Goal: Book appointment/travel/reservation

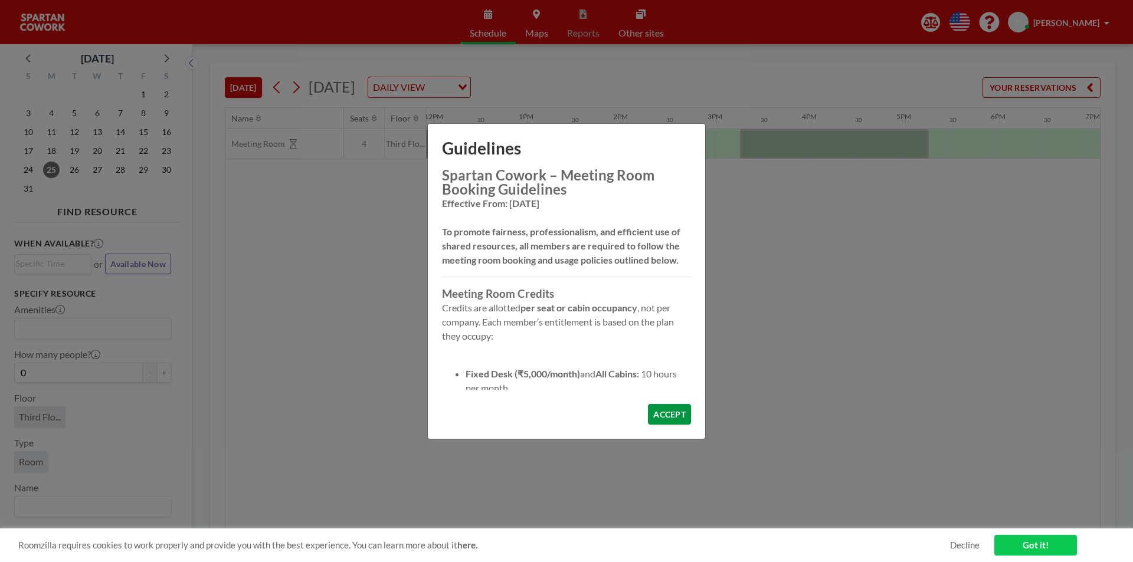
scroll to position [0, 1133]
drag, startPoint x: 660, startPoint y: 421, endPoint x: 659, endPoint y: 329, distance: 92.1
click at [664, 366] on div "Spartan Cowork – Meeting Room Booking Guidelines Effective From: 01-06-2025 To …" at bounding box center [566, 303] width 277 height 271
click at [663, 283] on div "Spartan Cowork – Meeting Room Booking Guidelines Effective From: 01-06-2025 To …" at bounding box center [566, 279] width 249 height 222
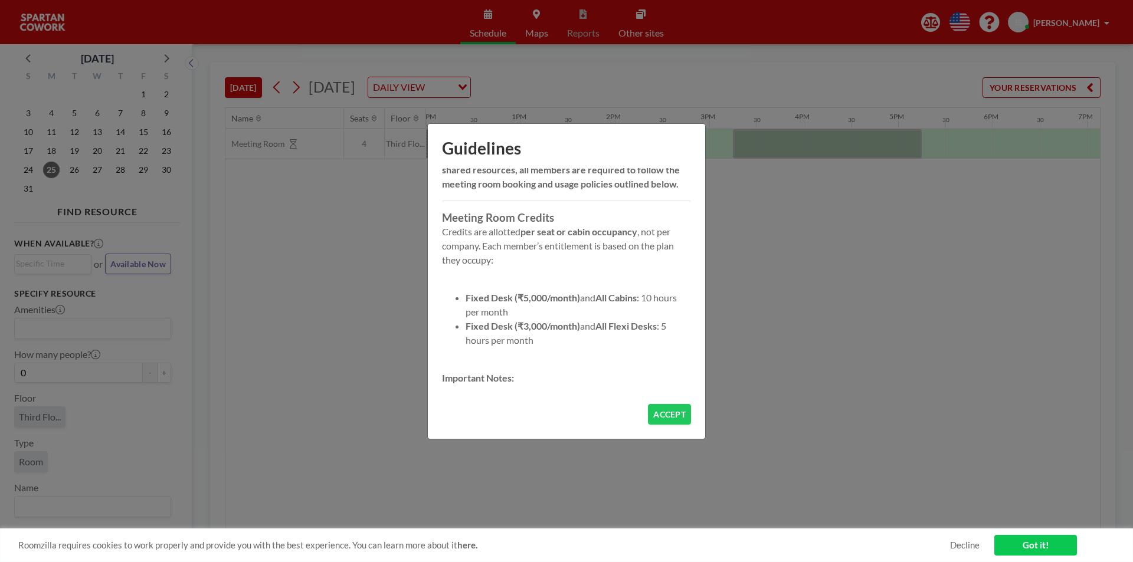
scroll to position [118, 0]
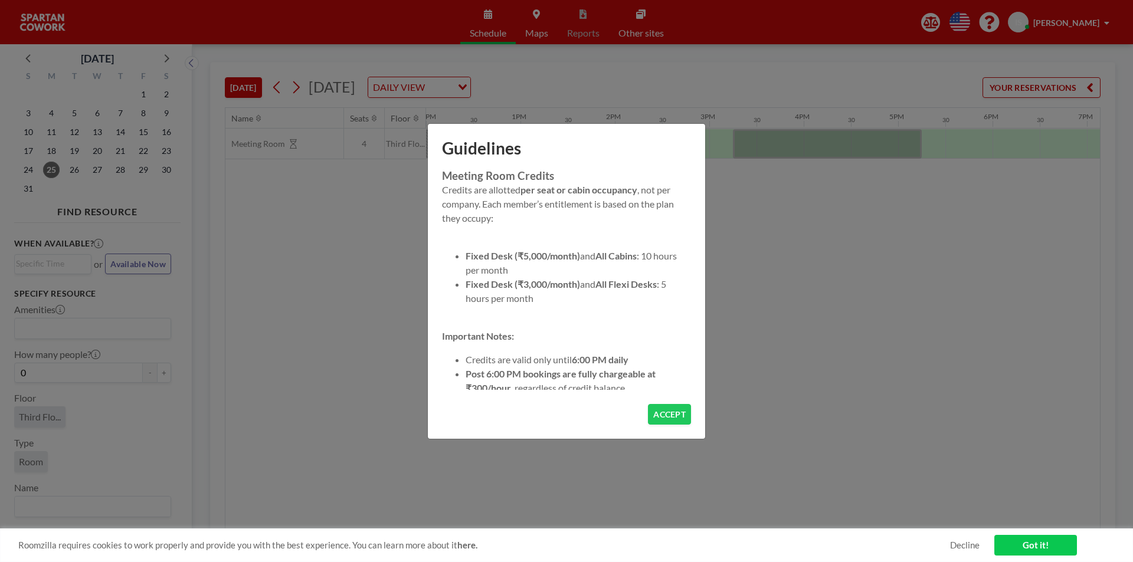
click at [674, 391] on div "Spartan Cowork – Meeting Room Booking Guidelines Effective From: 01-06-2025 To …" at bounding box center [566, 286] width 277 height 236
click at [671, 405] on button "ACCEPT" at bounding box center [669, 414] width 43 height 21
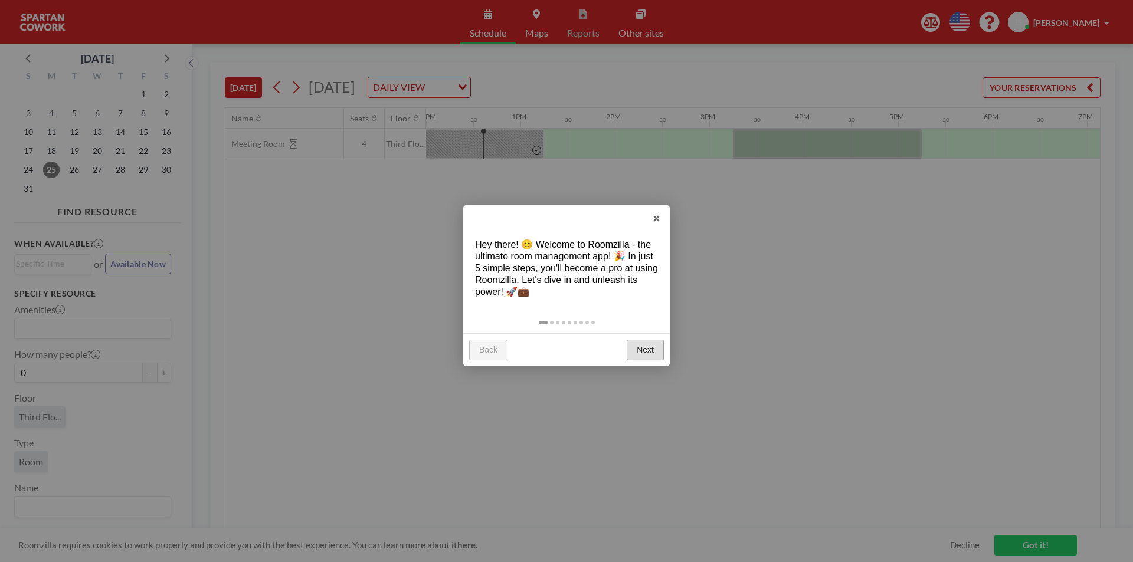
click at [644, 350] on link "Next" at bounding box center [645, 350] width 37 height 21
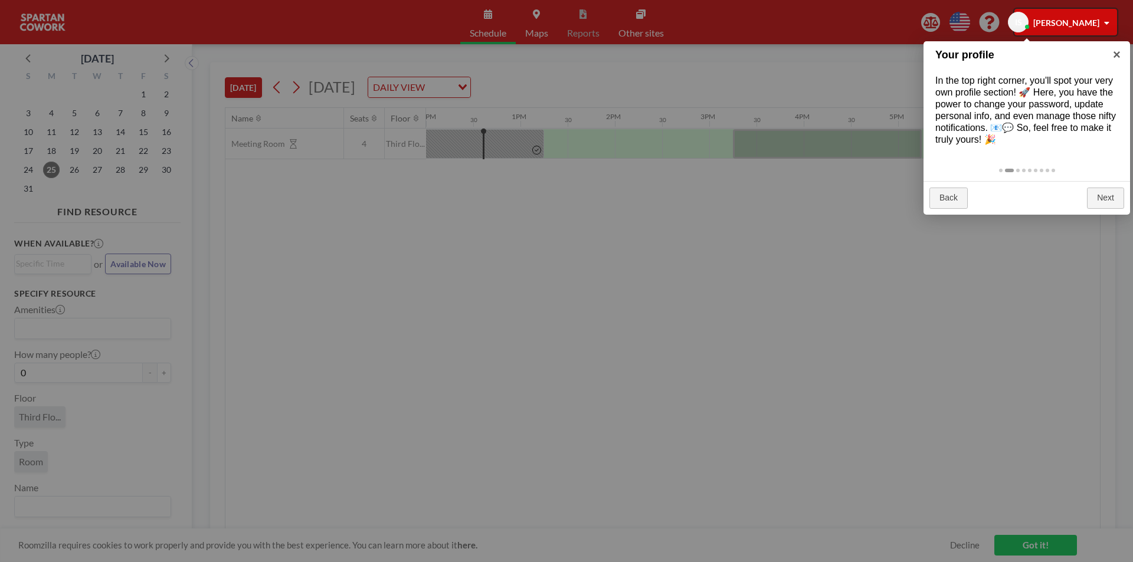
click at [660, 214] on div at bounding box center [566, 281] width 1133 height 562
click at [562, 149] on div at bounding box center [566, 281] width 1133 height 562
click at [1117, 48] on link "×" at bounding box center [1116, 54] width 27 height 27
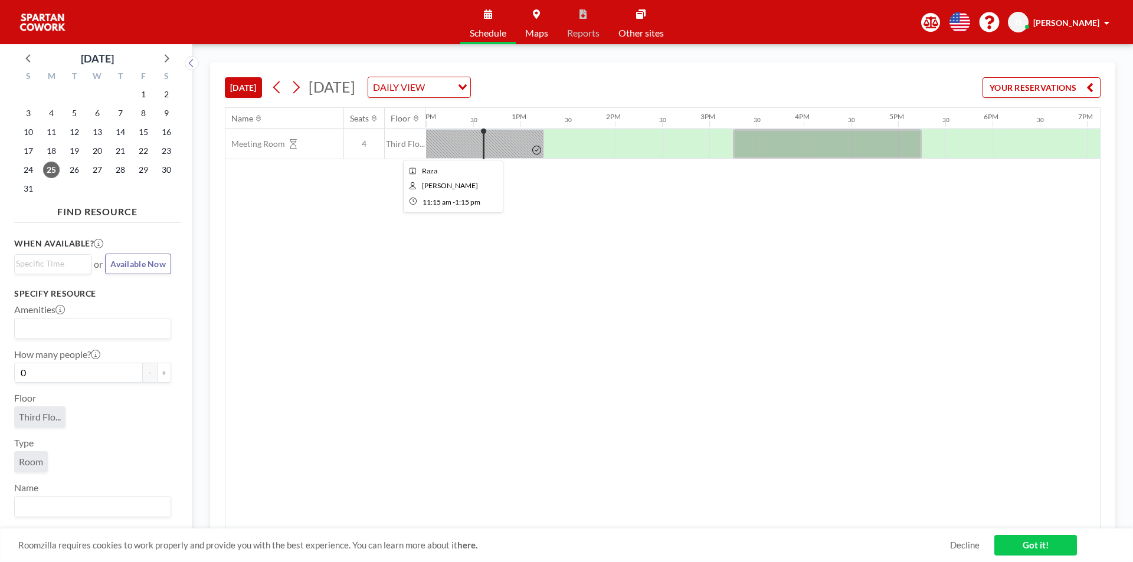
click at [487, 148] on div at bounding box center [449, 144] width 189 height 30
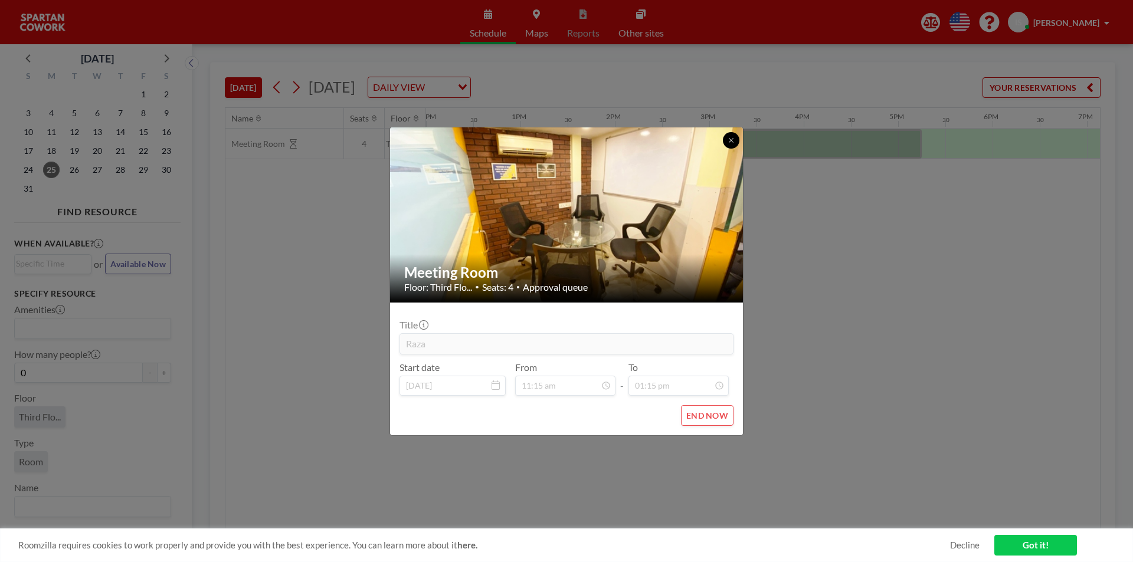
click at [732, 145] on button at bounding box center [731, 140] width 17 height 17
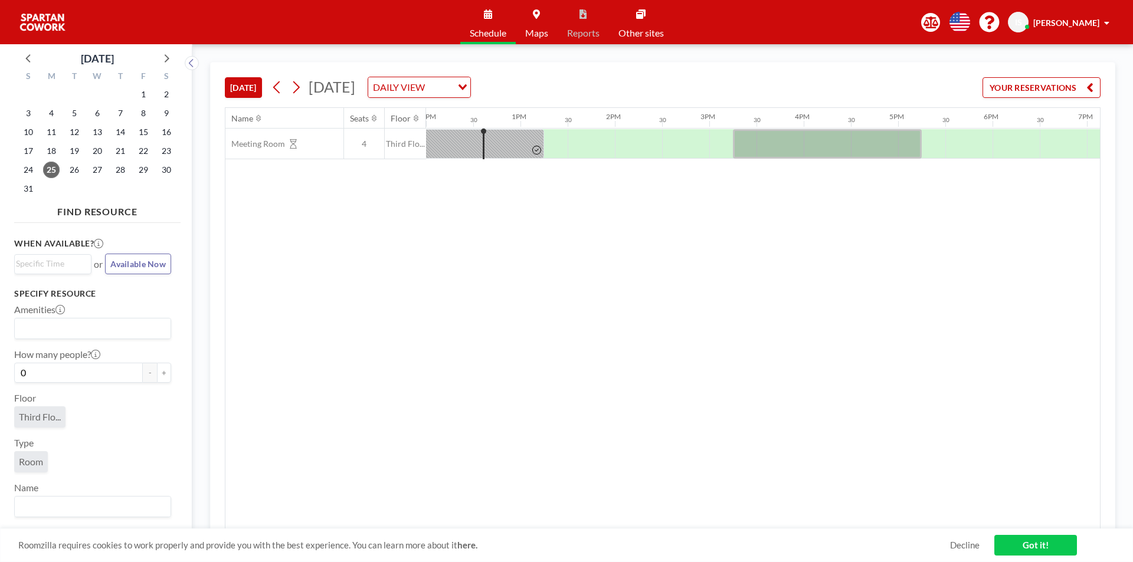
click at [566, 235] on div "Name Seats Floor 12AM 30 1AM 30 2AM 30 3AM 30 4AM 30 5AM 30 6AM 30 7AM 30 8AM 3…" at bounding box center [662, 318] width 874 height 421
click at [511, 140] on div at bounding box center [449, 144] width 189 height 30
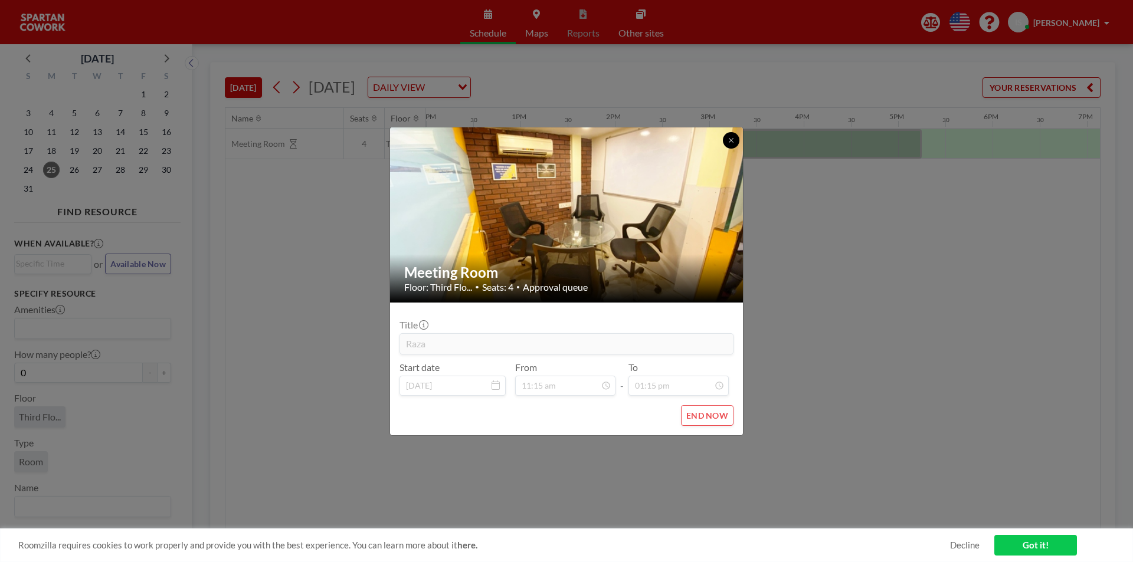
click at [728, 143] on icon at bounding box center [730, 140] width 7 height 7
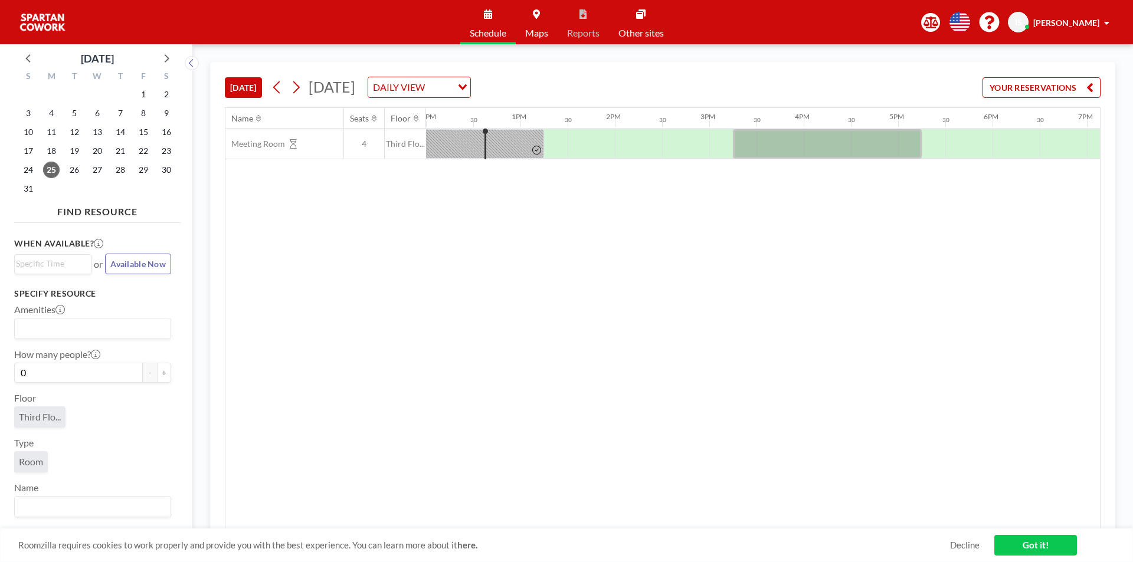
click at [1050, 553] on link "Got it!" at bounding box center [1035, 545] width 83 height 21
click at [628, 341] on div "Name Seats Floor 12AM 30 1AM 30 2AM 30 3AM 30 4AM 30 5AM 30 6AM 30 7AM 30 8AM 3…" at bounding box center [662, 318] width 874 height 421
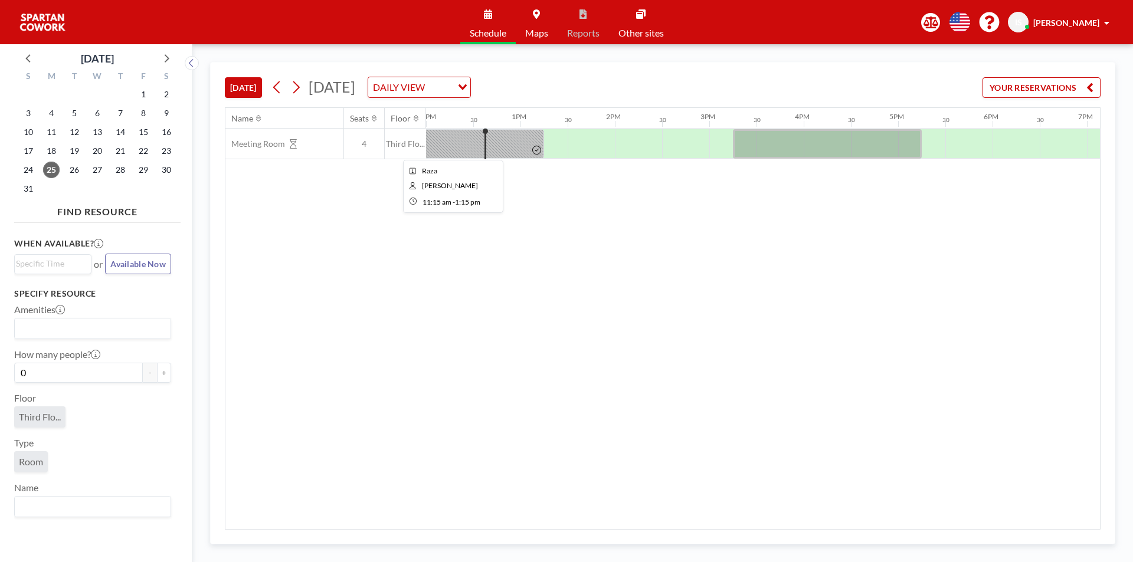
click at [522, 139] on div at bounding box center [449, 144] width 189 height 30
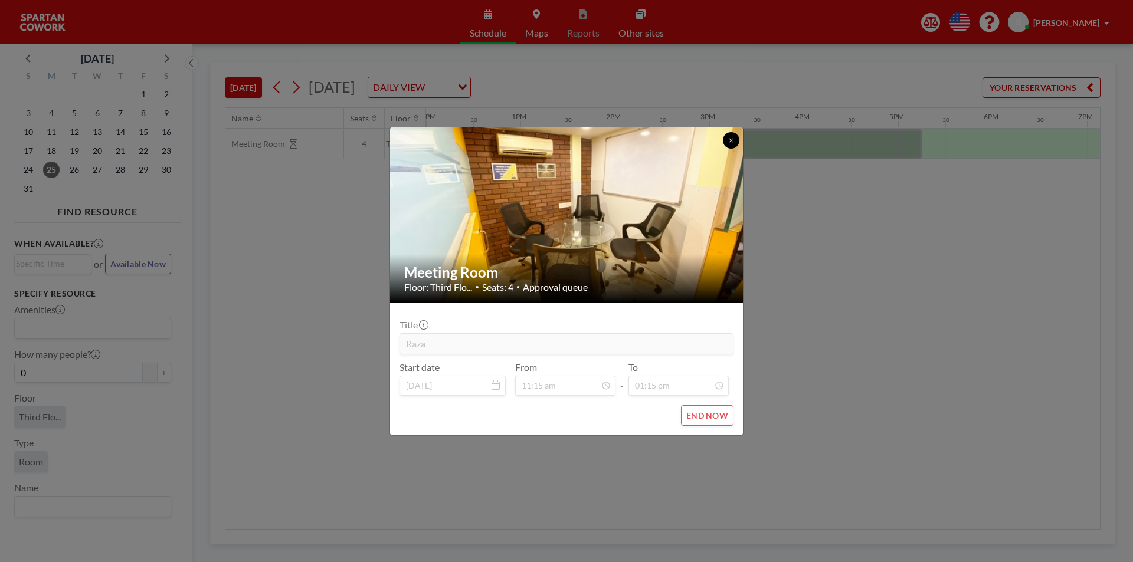
click at [724, 145] on button at bounding box center [731, 140] width 17 height 17
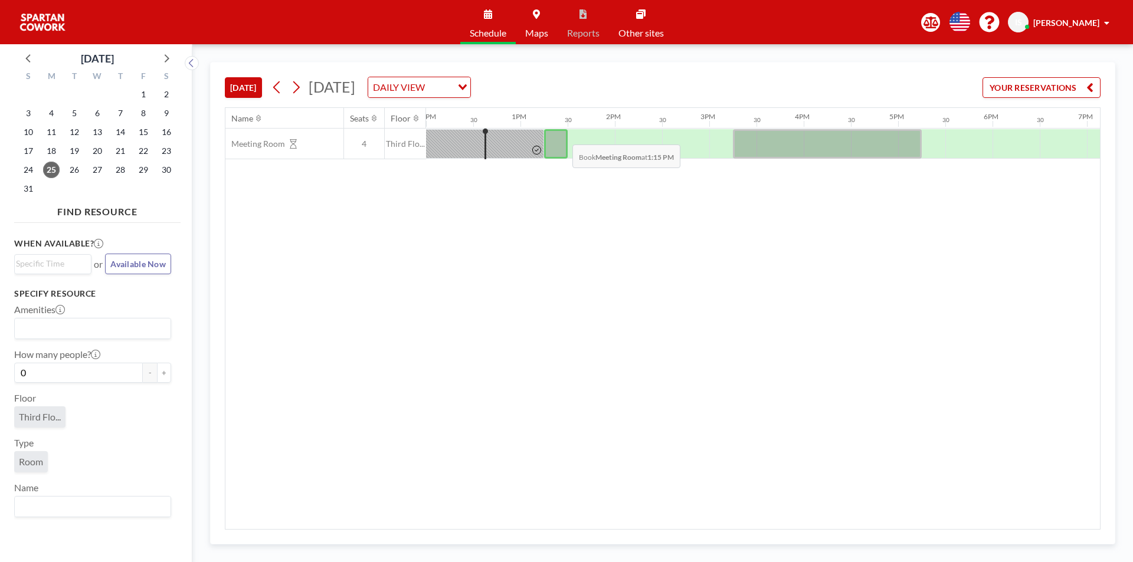
click at [563, 136] on div at bounding box center [556, 144] width 24 height 30
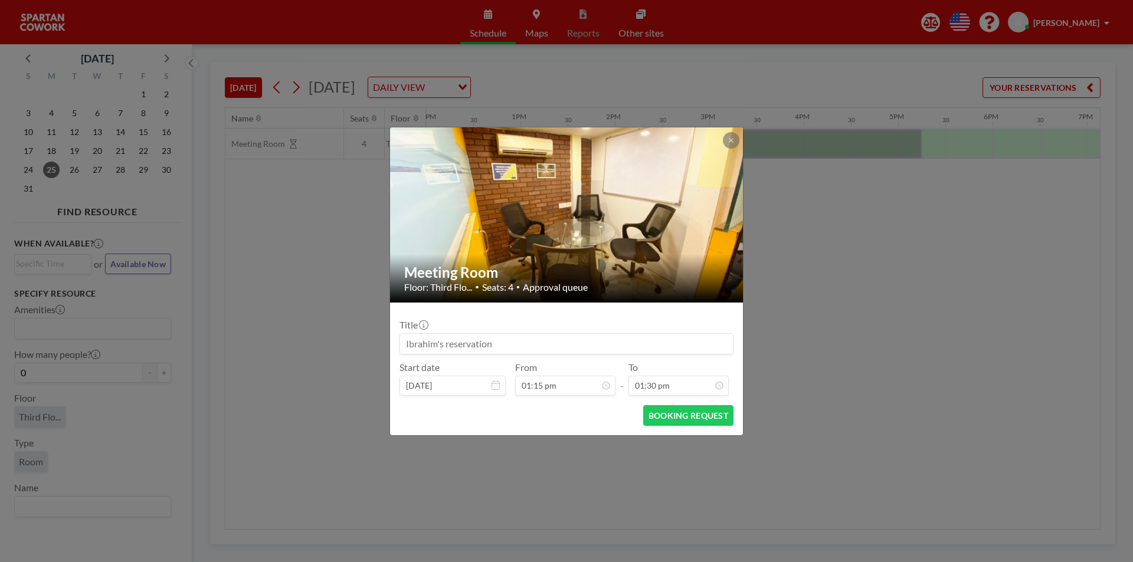
click at [639, 346] on input at bounding box center [566, 344] width 333 height 20
click at [733, 135] on button at bounding box center [731, 140] width 17 height 17
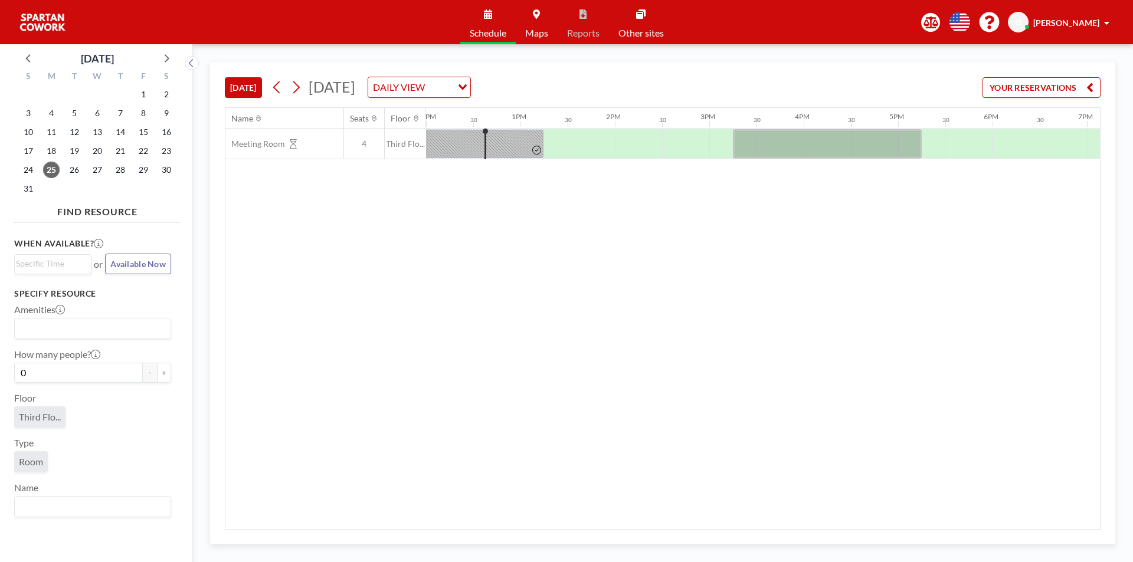
click at [130, 254] on button "Available Now" at bounding box center [138, 264] width 66 height 21
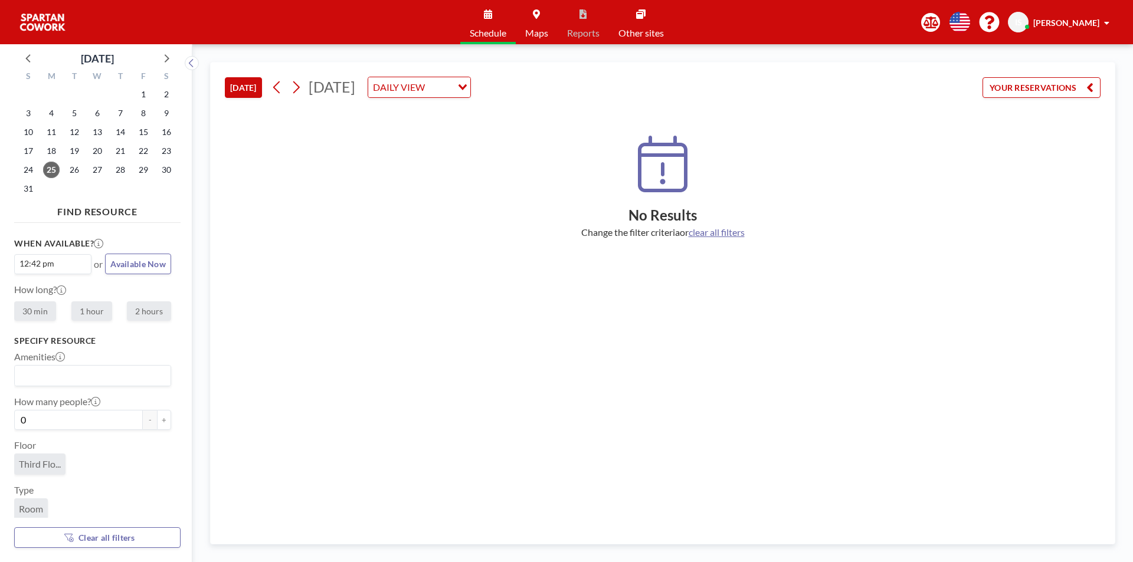
click at [1048, 93] on button "YOUR RESERVATIONS" at bounding box center [1041, 87] width 118 height 21
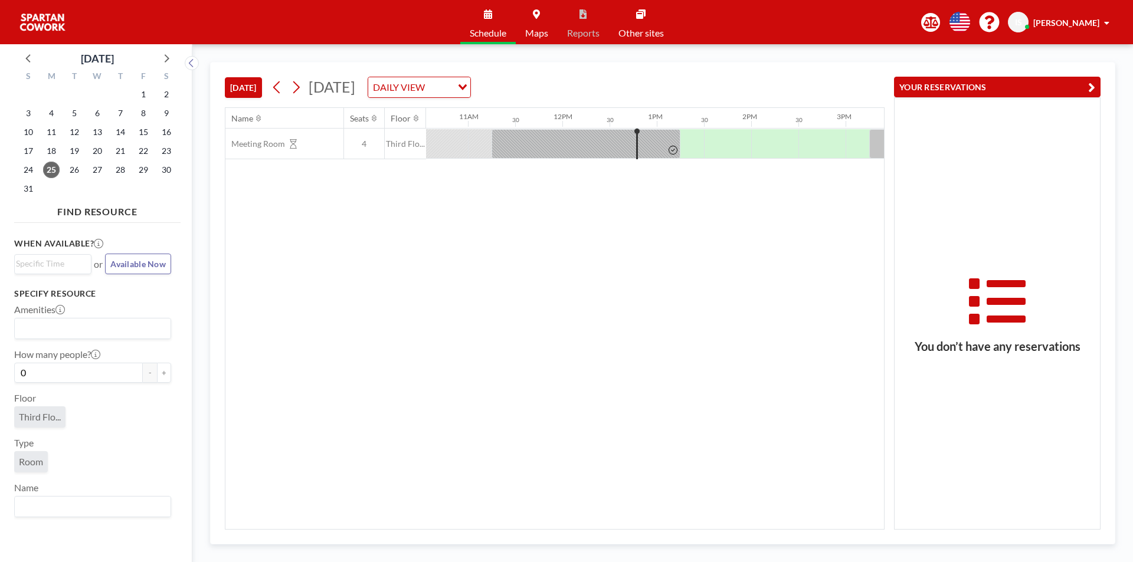
scroll to position [0, 1084]
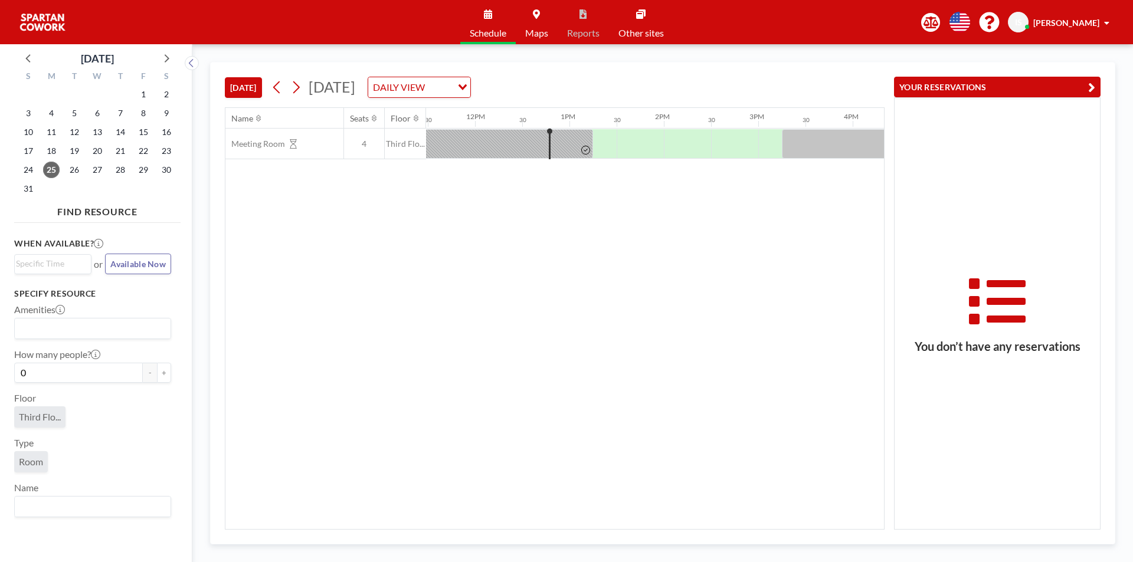
drag, startPoint x: 0, startPoint y: 0, endPoint x: 533, endPoint y: 30, distance: 533.6
click at [533, 30] on span "Maps" at bounding box center [536, 32] width 23 height 9
click at [45, 417] on span "Third Flo..." at bounding box center [40, 417] width 42 height 12
click at [35, 458] on span "Room" at bounding box center [31, 462] width 24 height 12
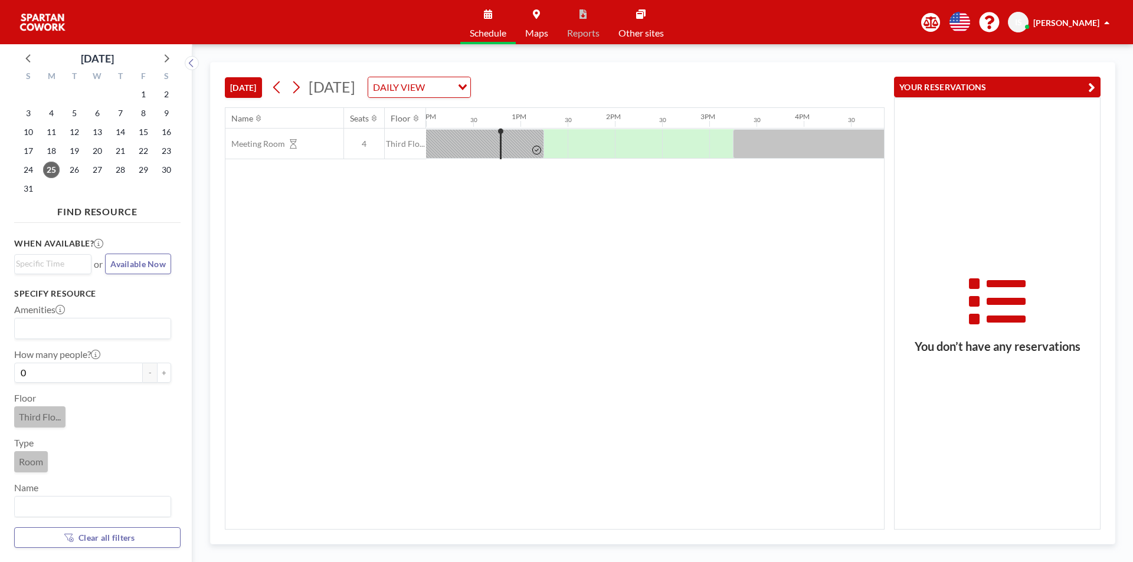
click at [126, 325] on input "Search for option" at bounding box center [90, 328] width 148 height 15
click at [367, 378] on div "Name Seats Floor 12AM 30 1AM 30 2AM 30 3AM 30 4AM 30 5AM 30 6AM 30 7AM 30 8AM 3…" at bounding box center [554, 318] width 658 height 421
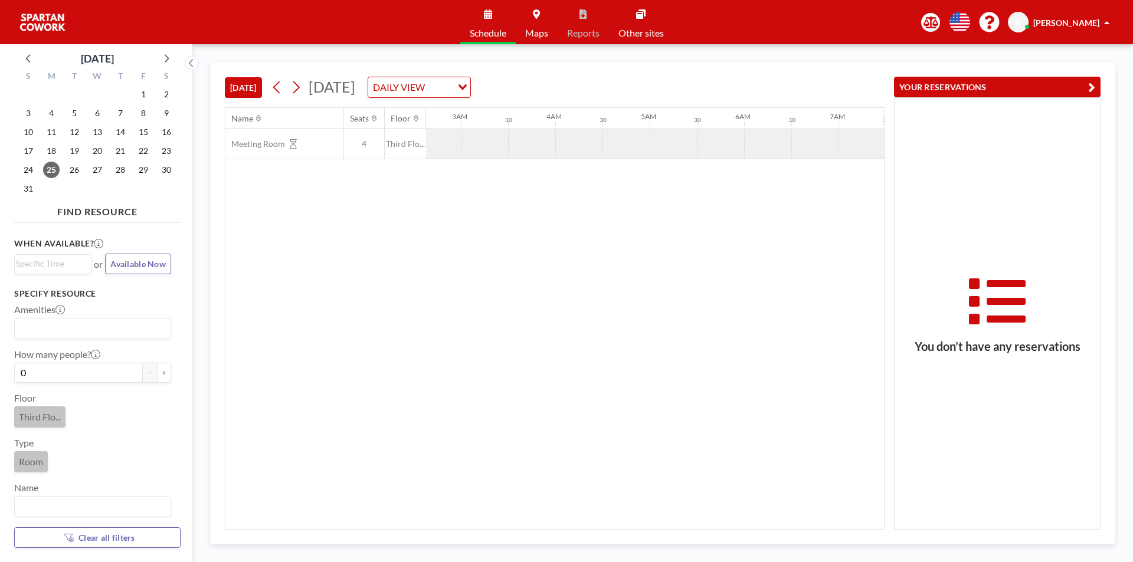
scroll to position [0, 57]
click at [27, 167] on span "24" at bounding box center [28, 170] width 17 height 17
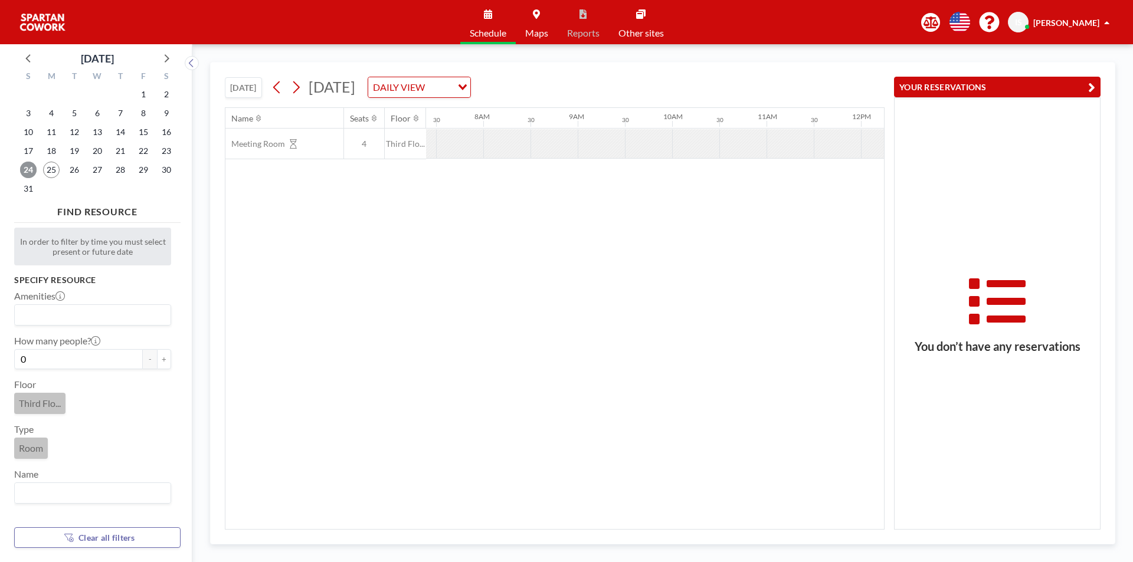
scroll to position [0, 708]
click at [160, 150] on span "23" at bounding box center [166, 151] width 17 height 17
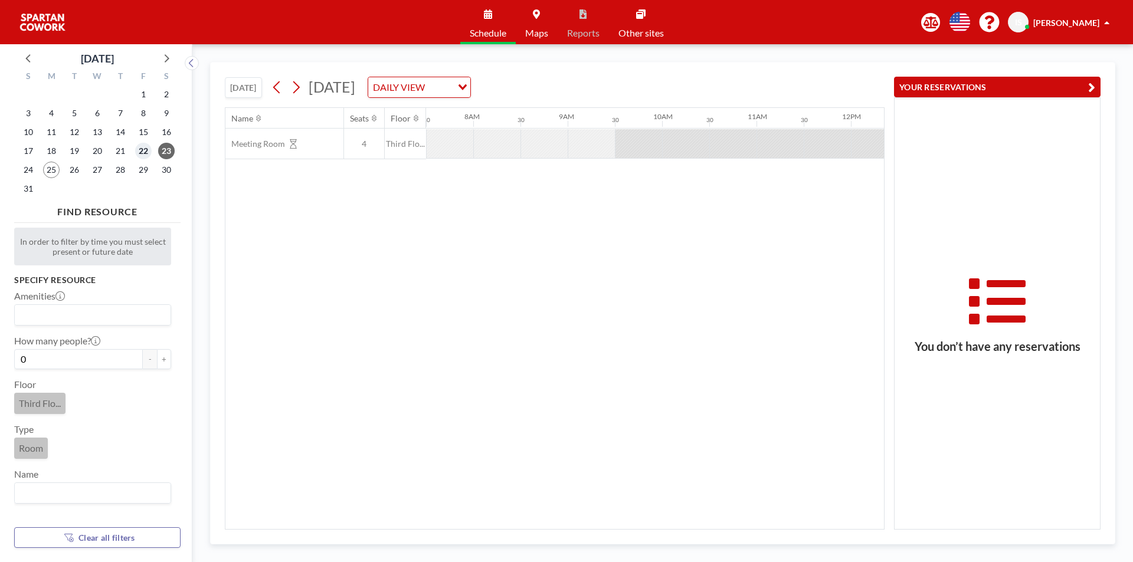
click at [146, 152] on span "22" at bounding box center [143, 151] width 17 height 17
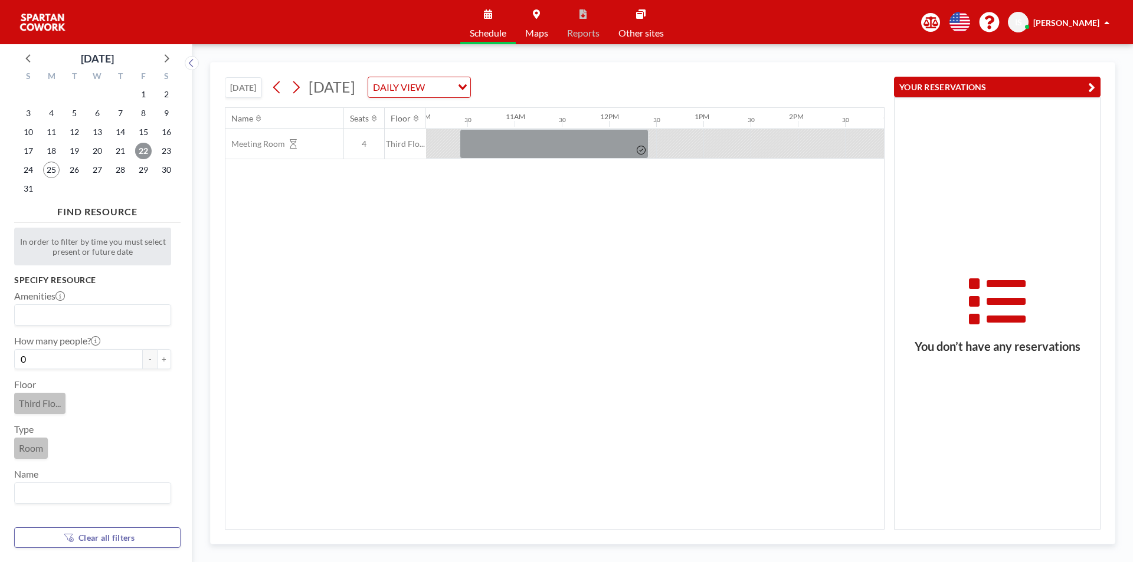
scroll to position [0, 948]
click at [132, 150] on div "22" at bounding box center [143, 151] width 23 height 19
click at [125, 150] on span "21" at bounding box center [120, 151] width 17 height 17
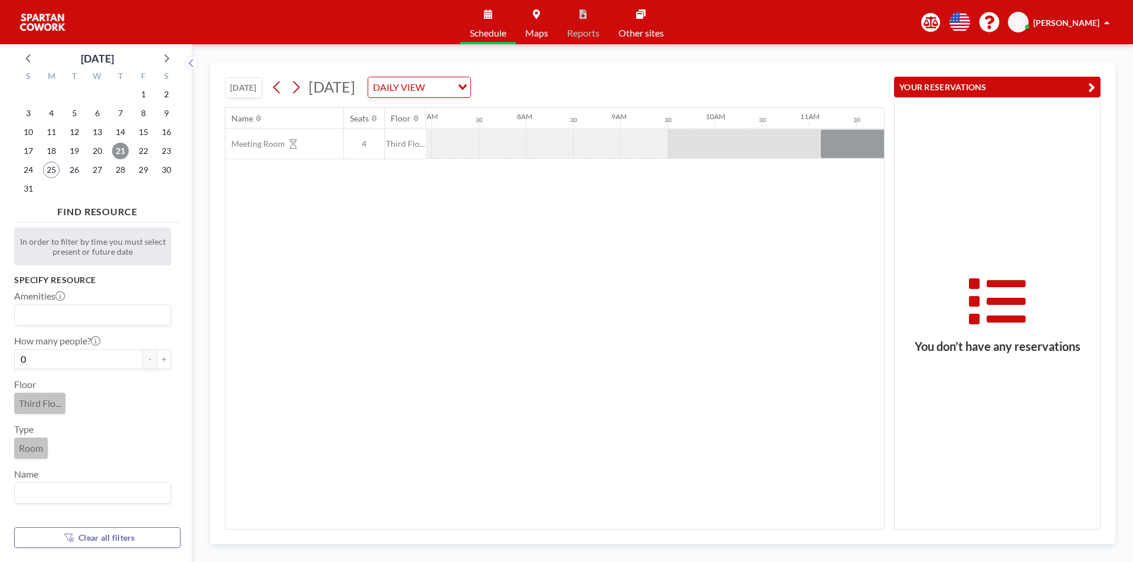
scroll to position [0, 708]
click at [774, 148] on div at bounding box center [815, 144] width 94 height 30
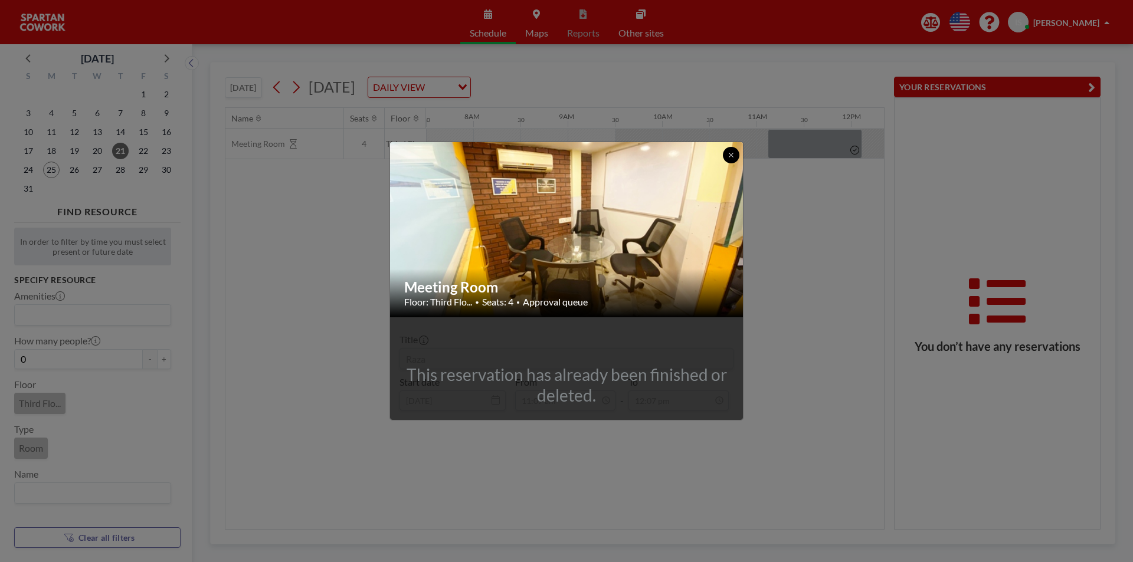
click at [727, 156] on icon at bounding box center [730, 155] width 7 height 7
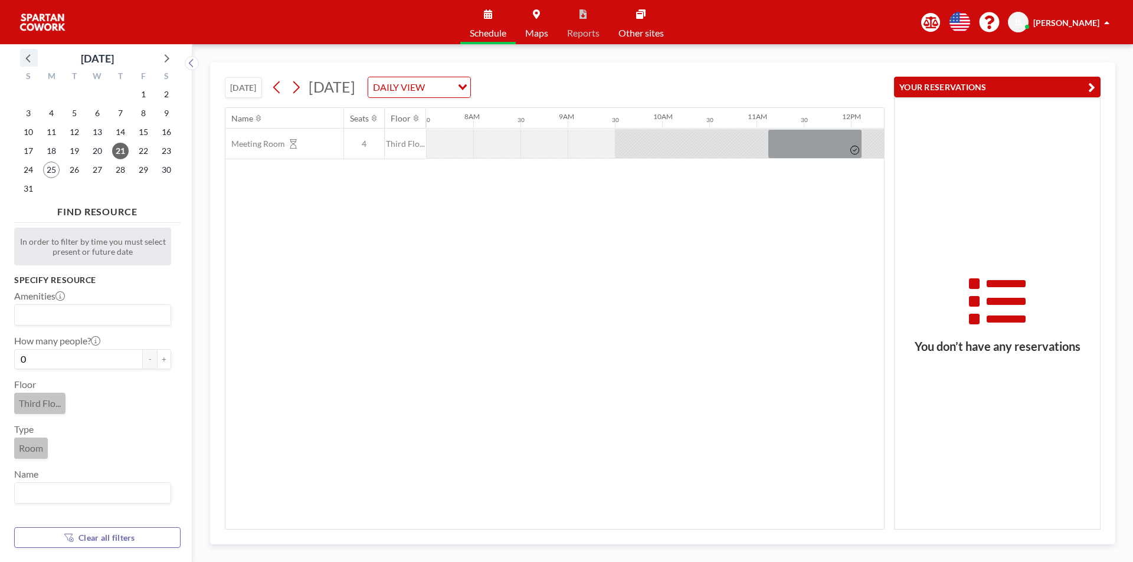
click at [26, 57] on icon at bounding box center [28, 57] width 15 height 15
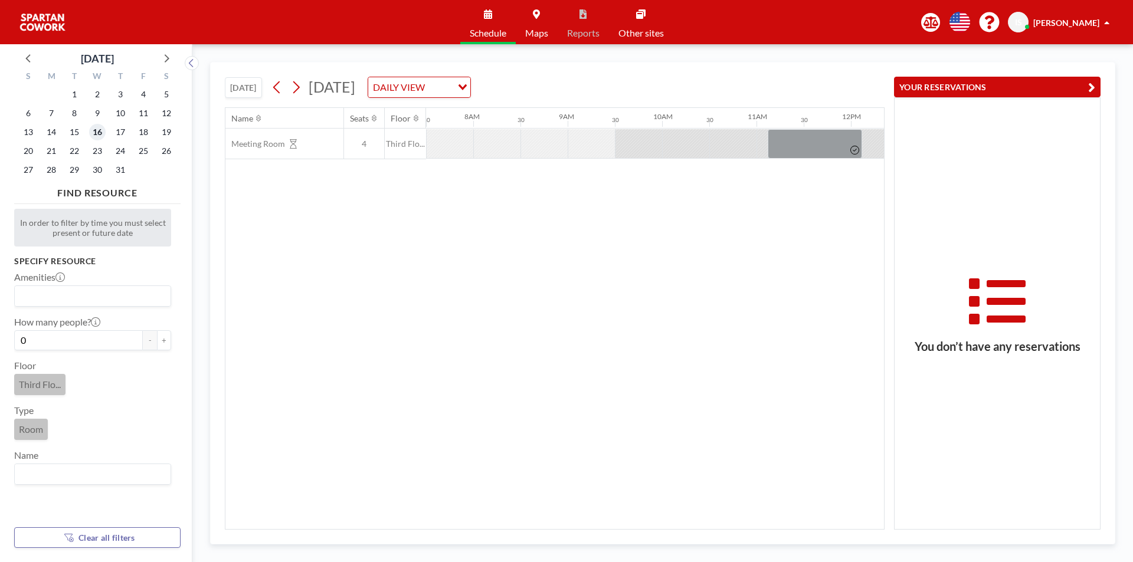
click at [96, 137] on span "16" at bounding box center [97, 132] width 17 height 17
click at [96, 148] on span "23" at bounding box center [97, 151] width 17 height 17
click at [169, 57] on icon at bounding box center [165, 57] width 15 height 15
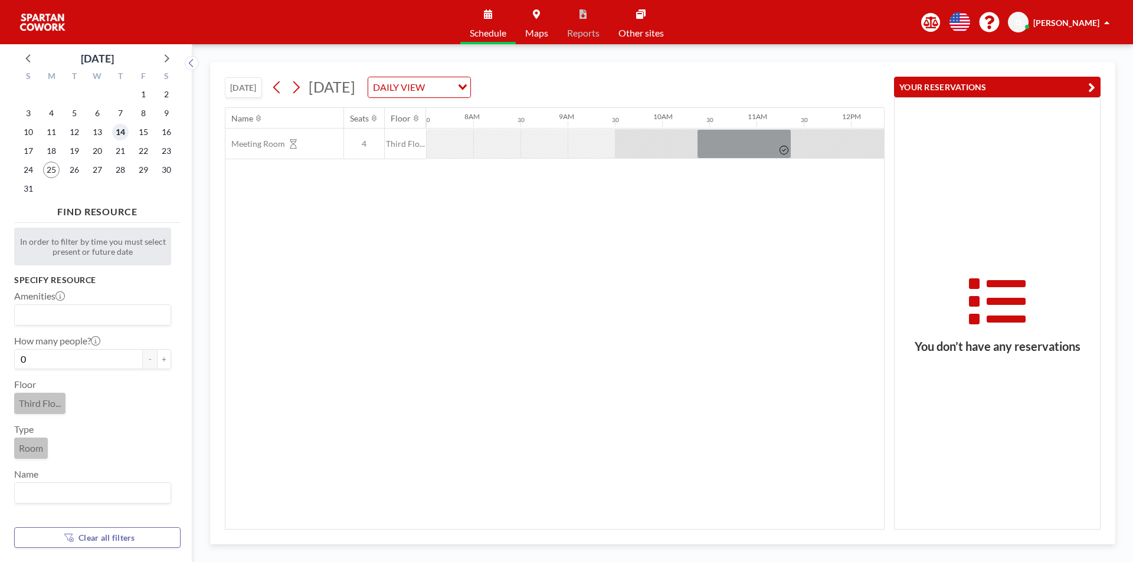
click at [118, 124] on span "14" at bounding box center [120, 132] width 17 height 17
click at [166, 99] on span "2" at bounding box center [166, 94] width 17 height 17
click at [81, 154] on span "19" at bounding box center [74, 151] width 17 height 17
click at [58, 162] on div "25" at bounding box center [51, 169] width 23 height 19
click at [53, 157] on span "18" at bounding box center [51, 151] width 17 height 17
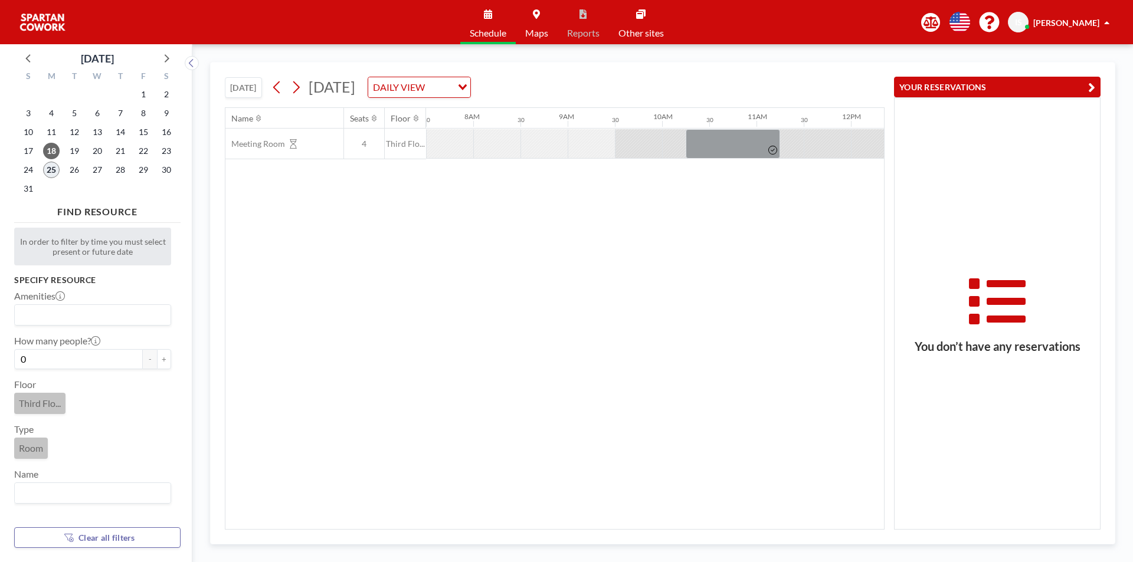
click at [51, 173] on span "25" at bounding box center [51, 170] width 17 height 17
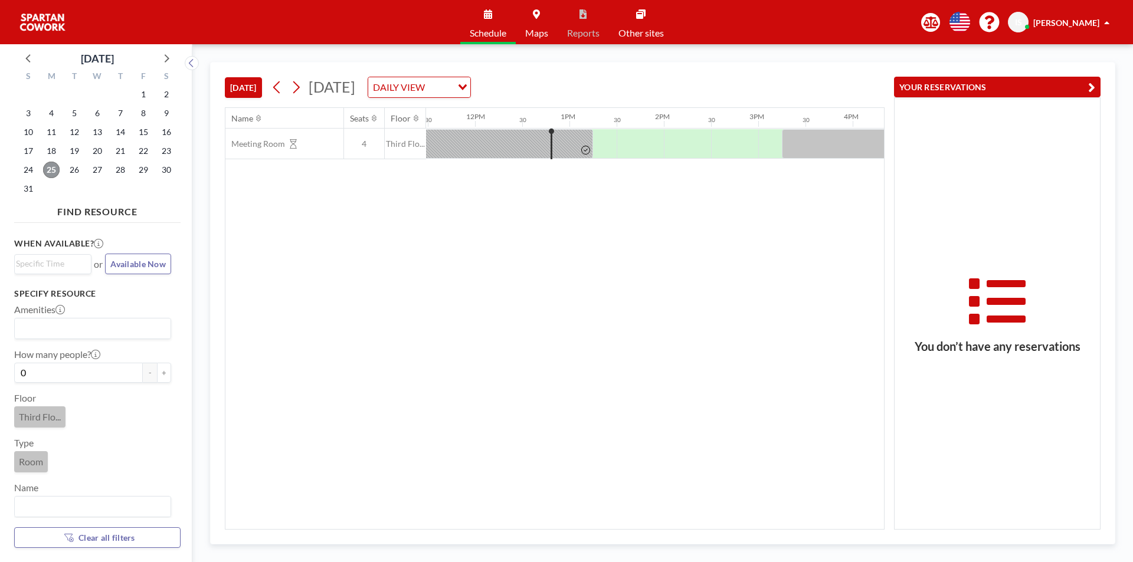
scroll to position [0, 1133]
click at [35, 170] on span "24" at bounding box center [28, 170] width 17 height 17
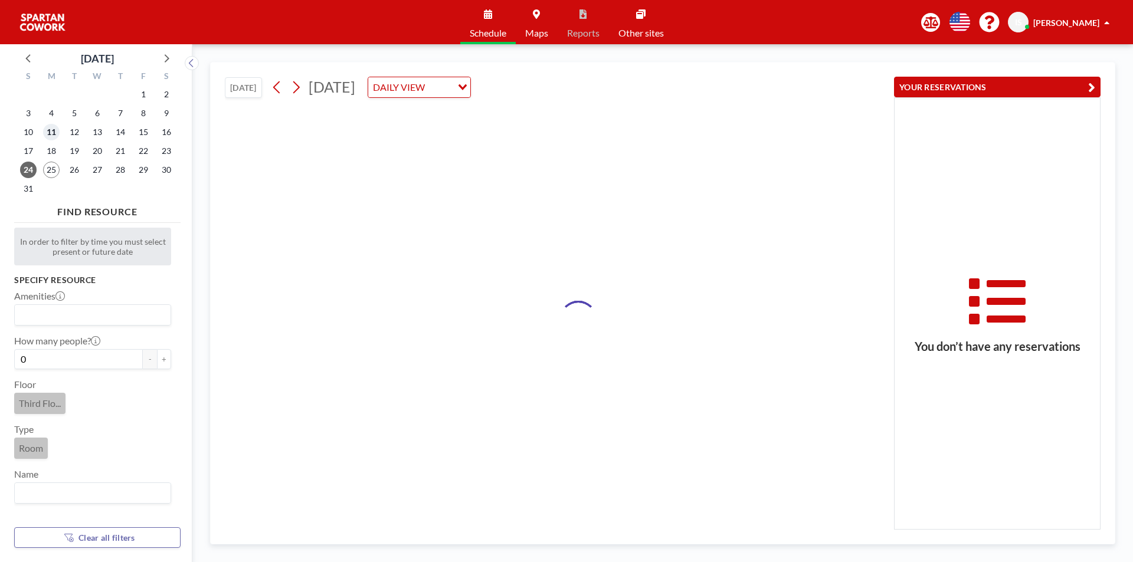
click at [54, 139] on span "11" at bounding box center [51, 132] width 17 height 17
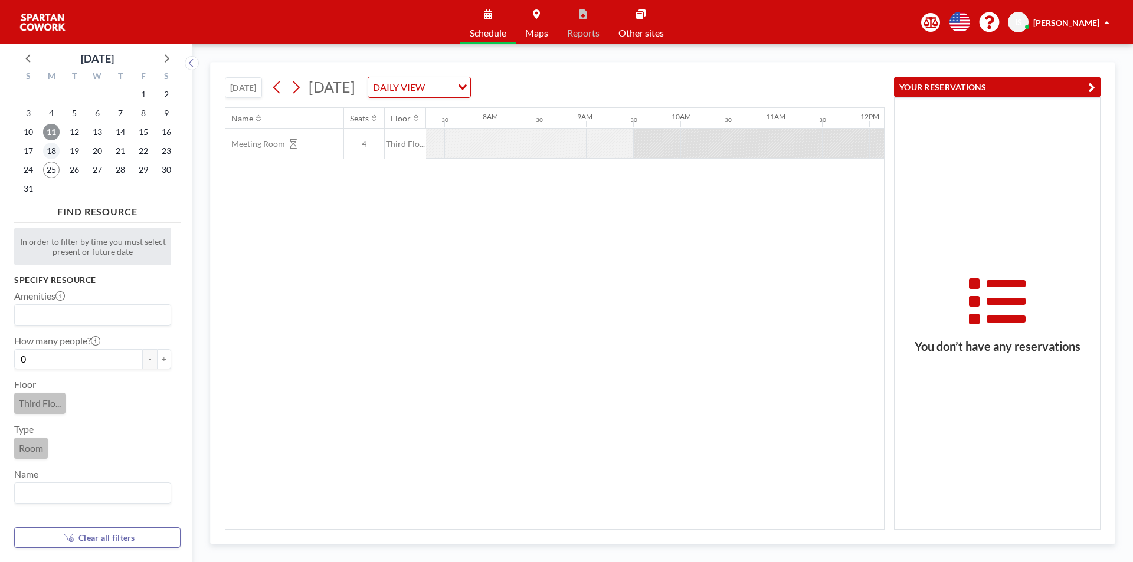
scroll to position [0, 708]
click at [110, 116] on div "7" at bounding box center [120, 113] width 23 height 19
click at [524, 529] on div "Name Seats Floor 12AM 30 1AM 30 2AM 30 3AM 30 4AM 30 5AM 30 6AM 30 7AM 30 8AM 3…" at bounding box center [555, 318] width 660 height 422
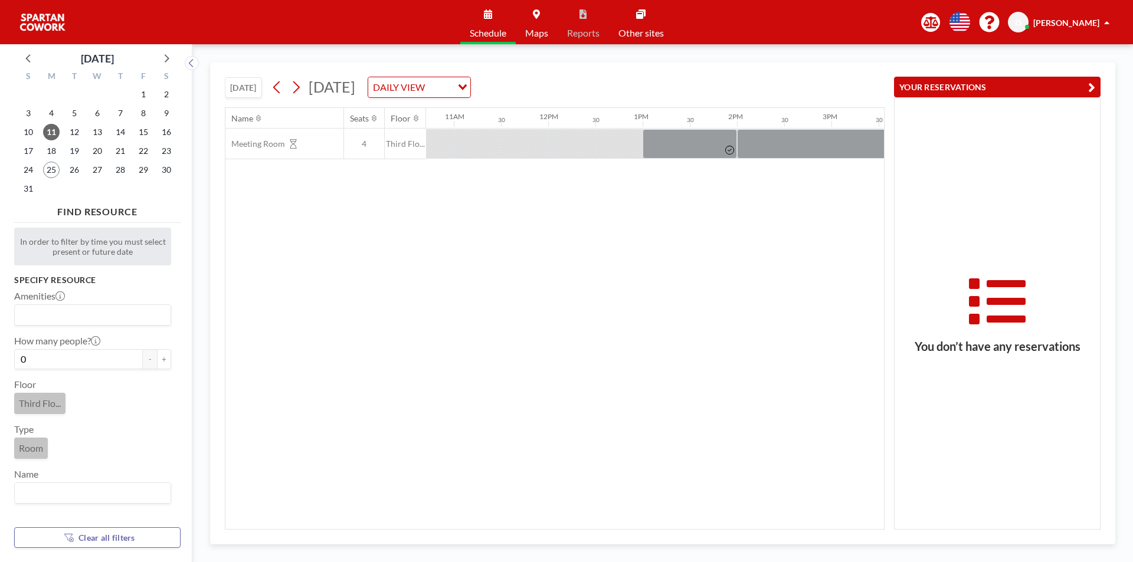
scroll to position [0, 1587]
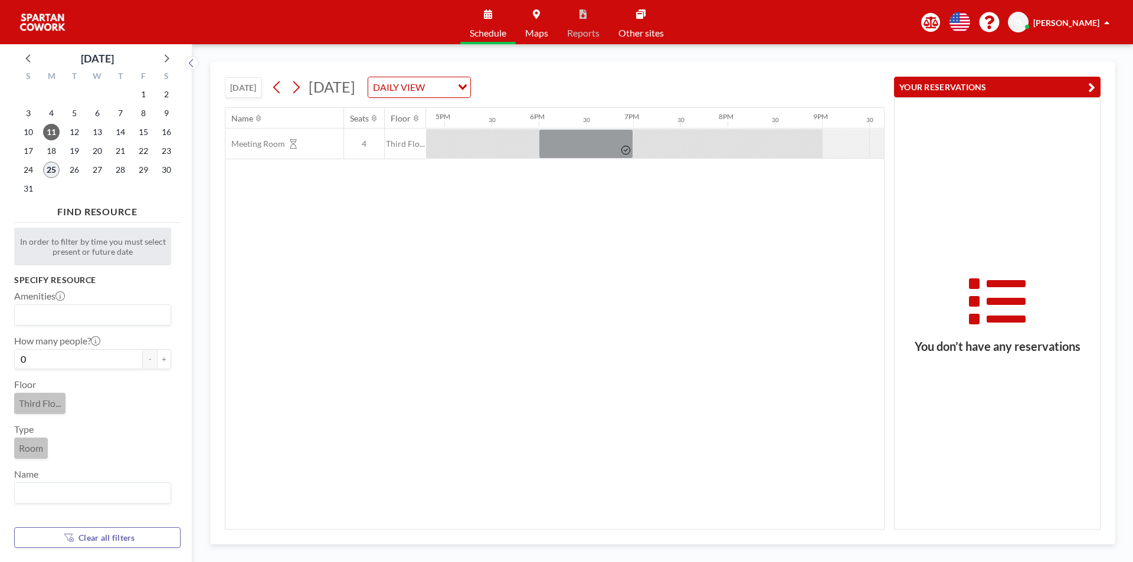
click at [57, 169] on span "25" at bounding box center [51, 170] width 17 height 17
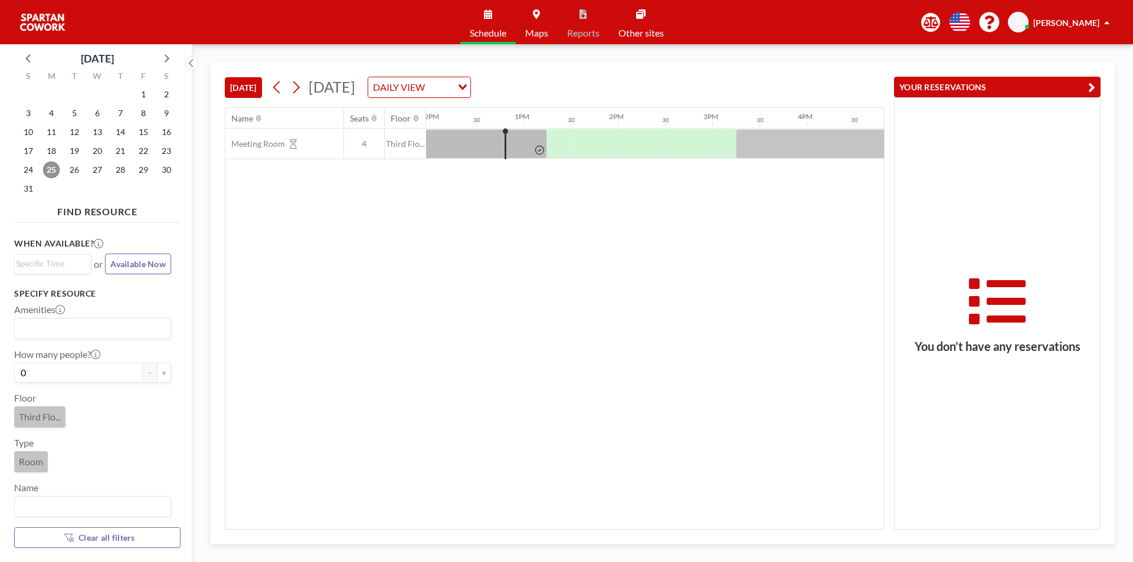
scroll to position [0, 1133]
